Goal: Task Accomplishment & Management: Manage account settings

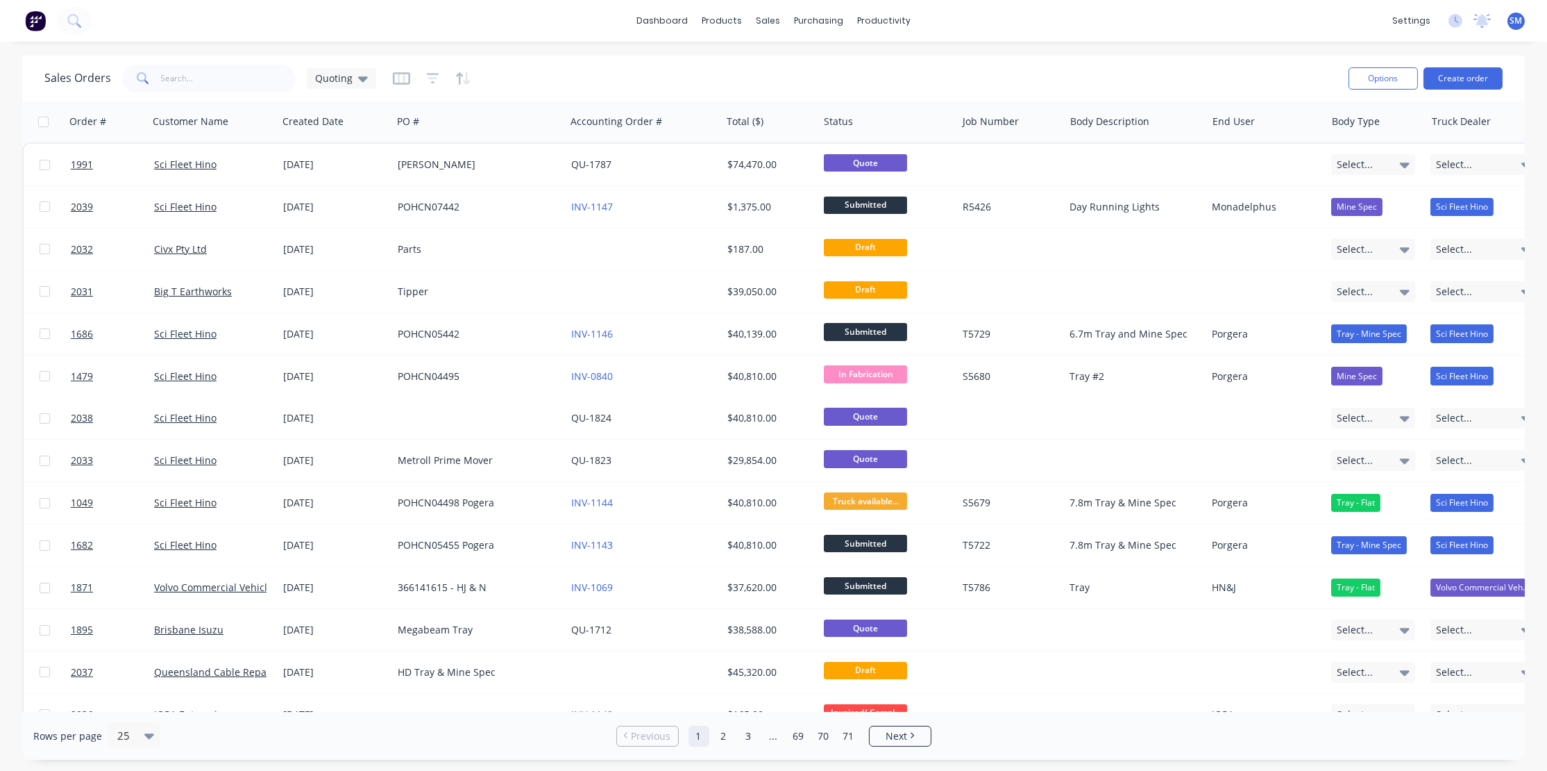
click at [1516, 18] on span "SM" at bounding box center [1517, 21] width 12 height 12
click at [1380, 169] on div "Sign out" at bounding box center [1398, 173] width 37 height 12
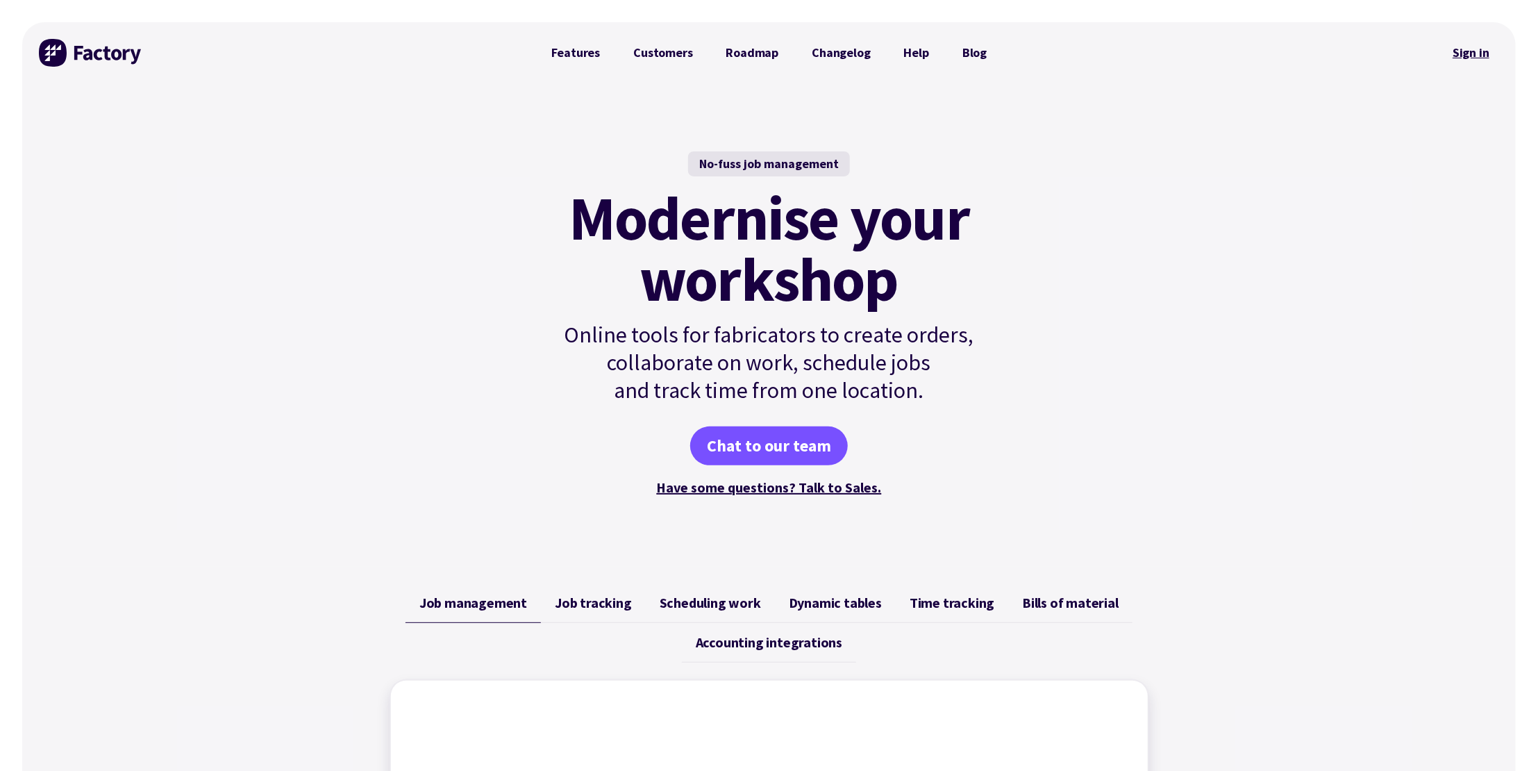
click at [1481, 53] on link "Sign in" at bounding box center [1471, 53] width 56 height 32
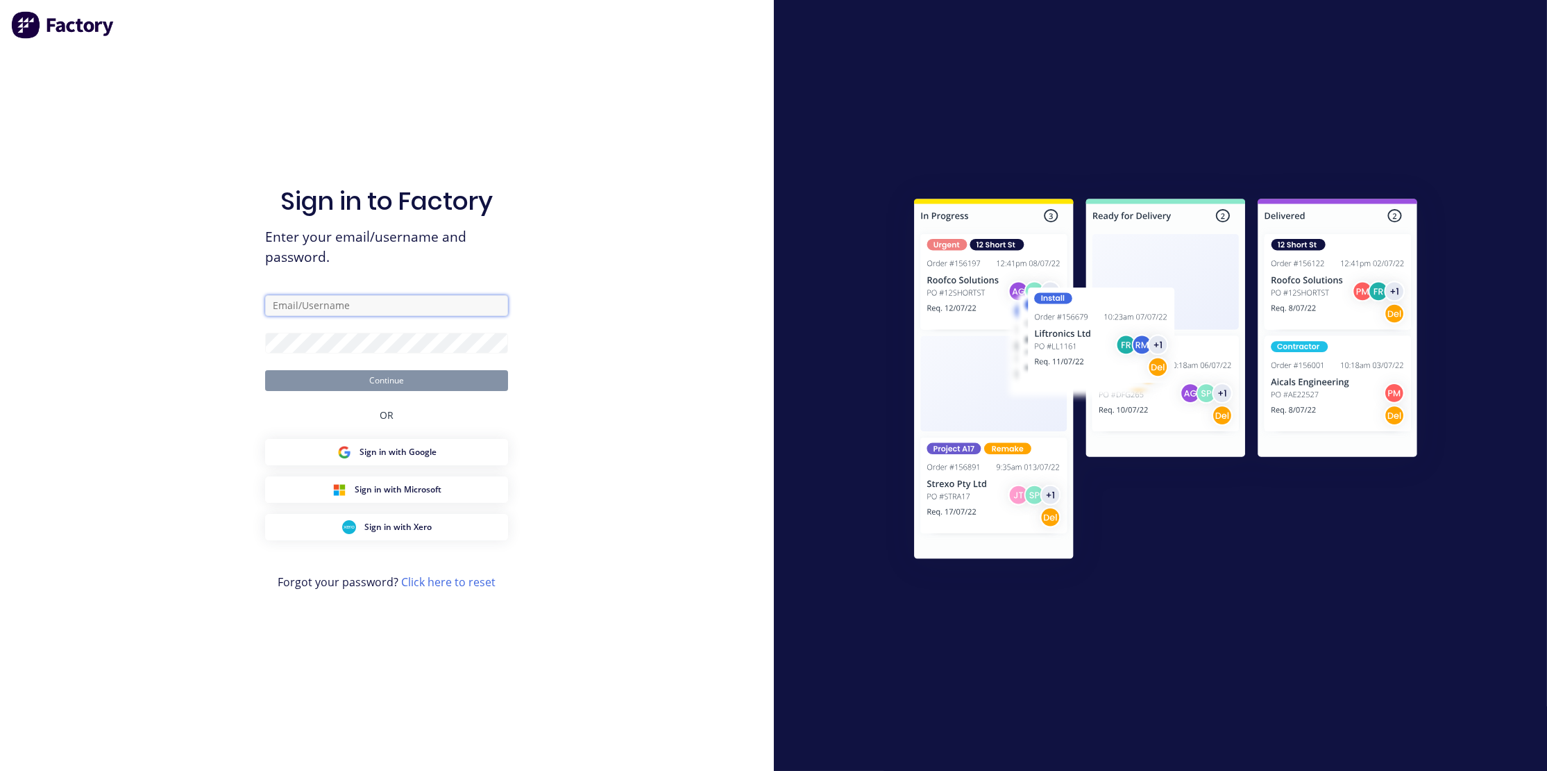
type input "steve@minibody.com.au"
click at [1243, 88] on div at bounding box center [1161, 385] width 774 height 771
click at [361, 378] on button "Continue" at bounding box center [386, 380] width 243 height 21
